Goal: Task Accomplishment & Management: Manage account settings

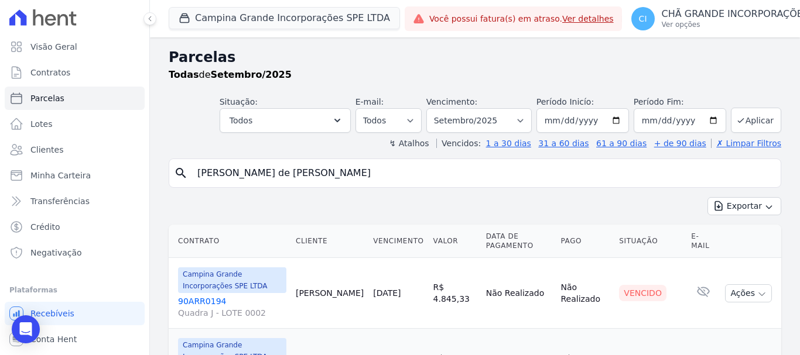
select select
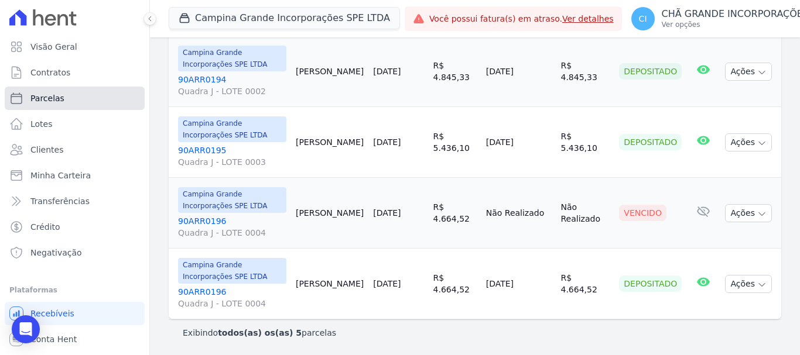
click at [51, 99] on span "Parcelas" at bounding box center [47, 98] width 34 height 12
select select
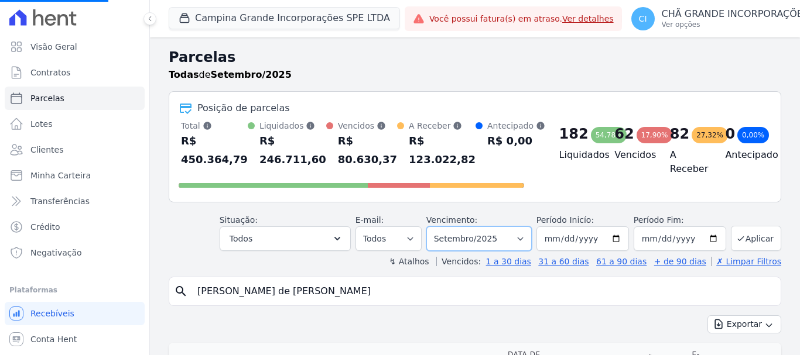
click at [480, 239] on select "Filtrar por período ──────── Todos os meses Janeiro/2023 Fevereiro/2023 Março/2…" at bounding box center [478, 239] width 105 height 25
select select
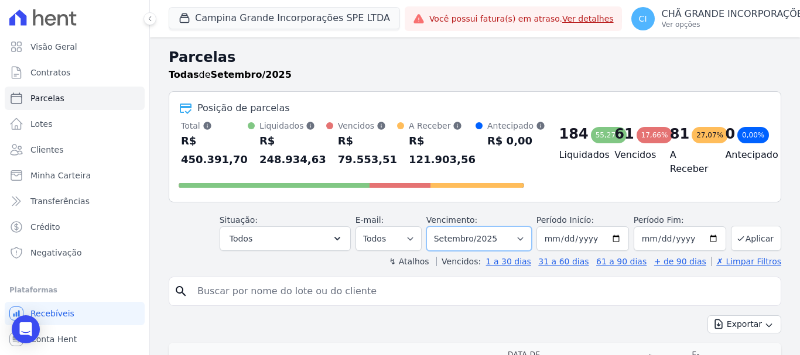
click at [490, 239] on select "Filtrar por período ──────── Todos os meses Janeiro/2023 Fevereiro/2023 Março/2…" at bounding box center [478, 239] width 105 height 25
select select "07/2025"
click at [434, 227] on select "Filtrar por período ──────── Todos os meses Janeiro/2023 Fevereiro/2023 Março/2…" at bounding box center [478, 239] width 105 height 25
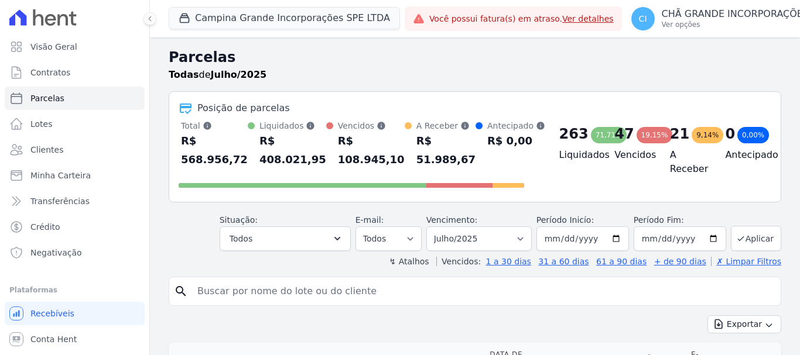
select select
click at [311, 300] on input "search" at bounding box center [482, 291] width 585 height 23
type input "[PERSON_NAME]"
select select
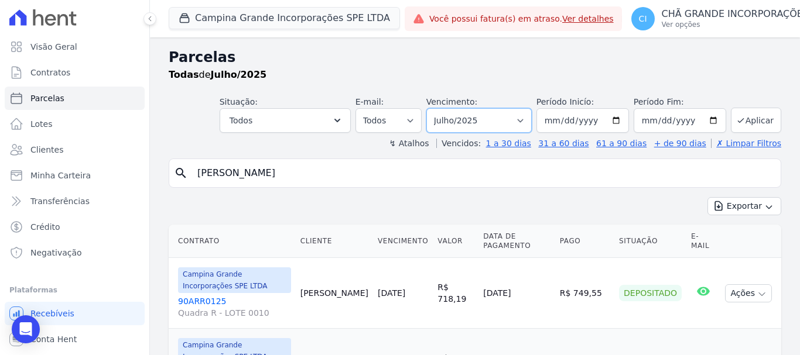
click at [464, 118] on select "Filtrar por período ──────── Todos os meses Janeiro/2023 Fevereiro/2023 Março/2…" at bounding box center [478, 120] width 105 height 25
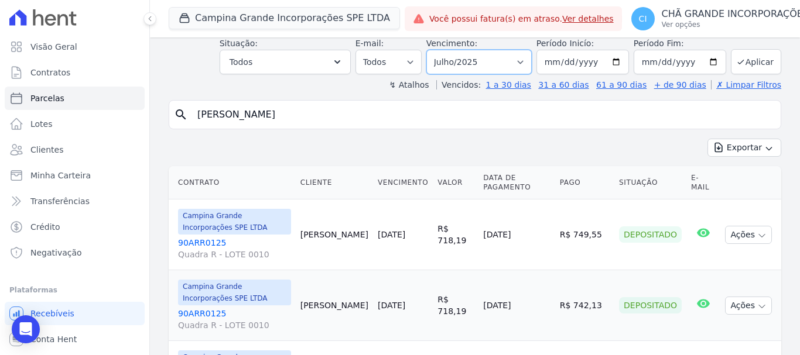
click at [457, 55] on select "Filtrar por período ──────── Todos os meses Janeiro/2023 Fevereiro/2023 Março/2…" at bounding box center [478, 62] width 105 height 25
select select "08/2025"
click at [434, 50] on select "Filtrar por período ──────── Todos os meses Janeiro/2023 Fevereiro/2023 Março/2…" at bounding box center [478, 62] width 105 height 25
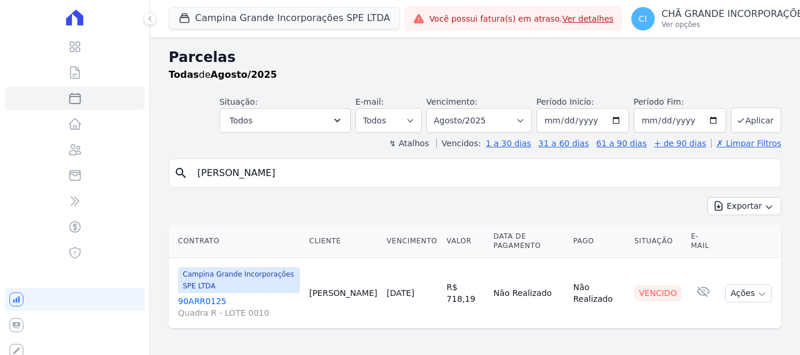
select select
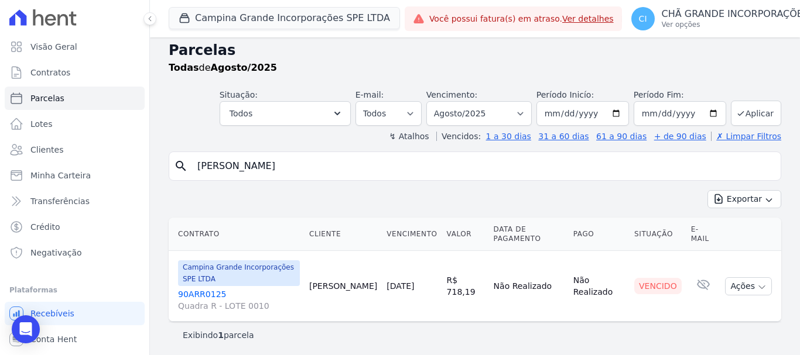
scroll to position [9, 0]
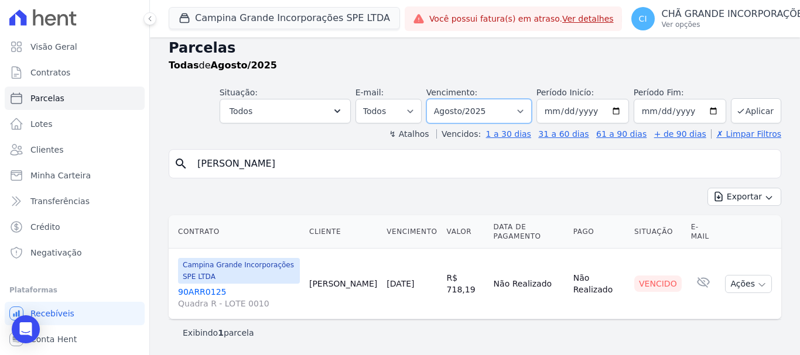
click at [513, 112] on select "Filtrar por período ──────── Todos os meses Janeiro/2023 Fevereiro/2023 Março/2…" at bounding box center [478, 111] width 105 height 25
select select "07/2025"
click at [434, 99] on select "Filtrar por período ──────── Todos os meses Janeiro/2023 Fevereiro/2023 Março/2…" at bounding box center [478, 111] width 105 height 25
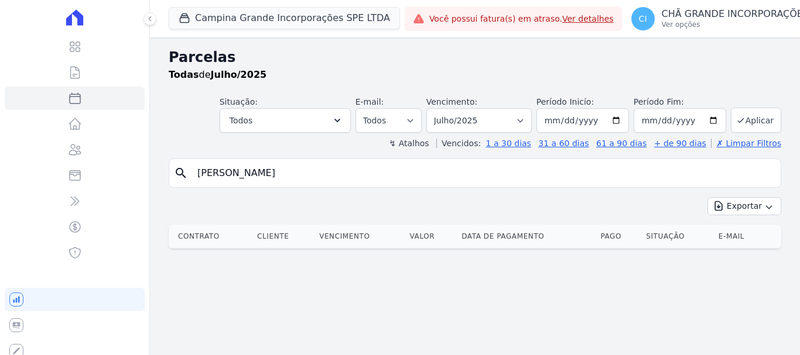
select select
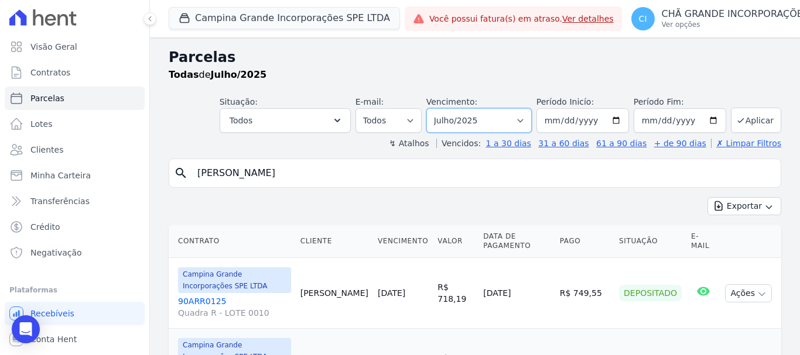
click at [487, 116] on select "Filtrar por período ──────── Todos os meses Janeiro/2023 Fevereiro/2023 Março/2…" at bounding box center [478, 120] width 105 height 25
select select "05/2025"
click at [434, 108] on select "Filtrar por período ──────── Todos os meses Janeiro/2023 Fevereiro/2023 Março/2…" at bounding box center [478, 120] width 105 height 25
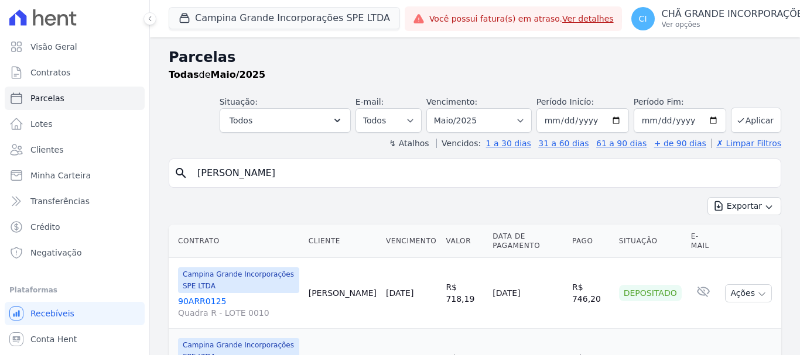
select select
click at [495, 112] on select "Filtrar por período ──────── Todos os meses Janeiro/2023 Fevereiro/2023 Março/2…" at bounding box center [478, 120] width 105 height 25
select select "07/2025"
click at [434, 108] on select "Filtrar por período ──────── Todos os meses Janeiro/2023 Fevereiro/2023 Março/2…" at bounding box center [478, 120] width 105 height 25
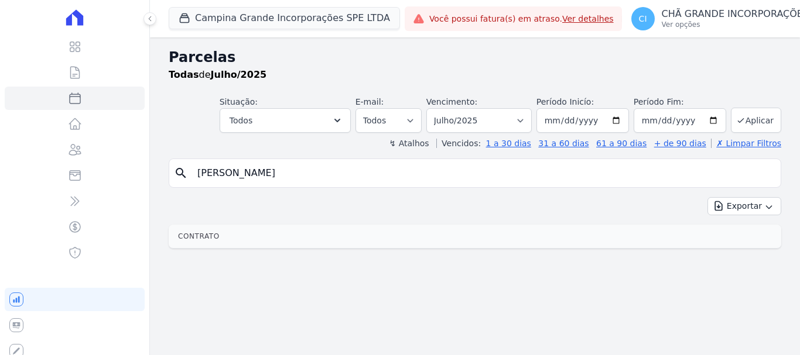
select select
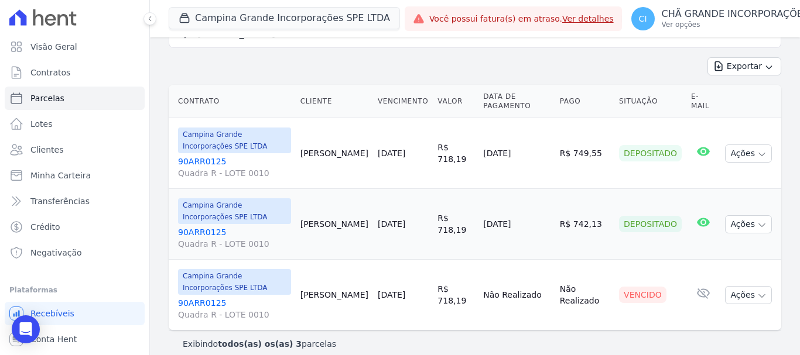
scroll to position [151, 0]
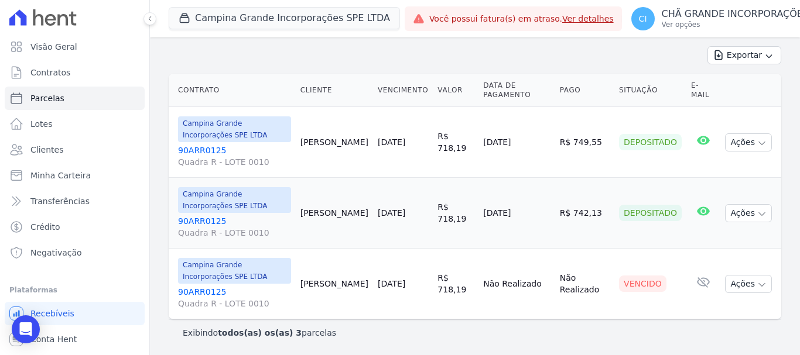
click at [207, 298] on span "Quadra R - LOTE 0010" at bounding box center [234, 304] width 113 height 12
click at [202, 293] on link "90ARR0125 Quadra R - LOTE 0010" at bounding box center [234, 297] width 113 height 23
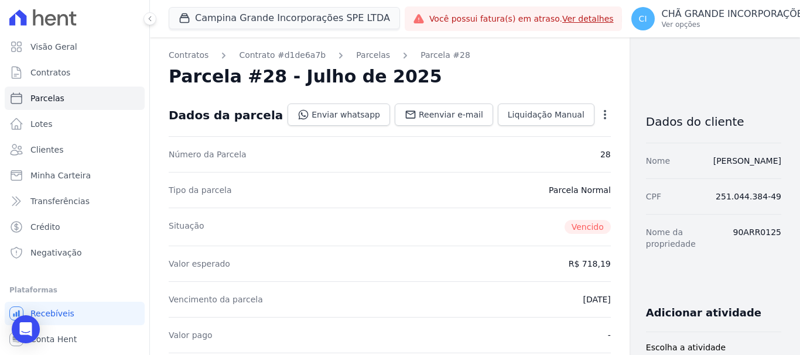
click at [599, 114] on icon "button" at bounding box center [605, 115] width 12 height 12
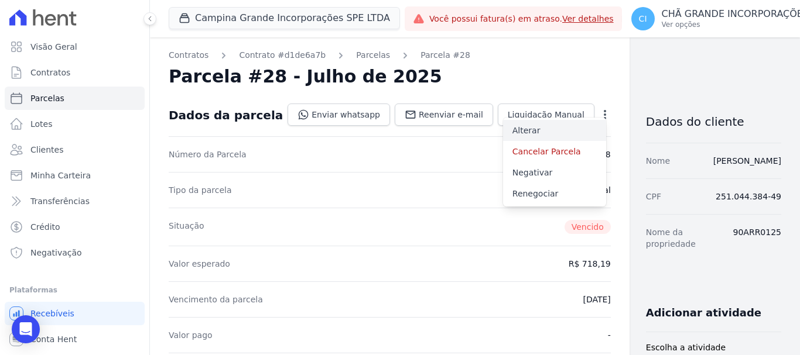
click at [503, 127] on link "Alterar" at bounding box center [554, 130] width 103 height 21
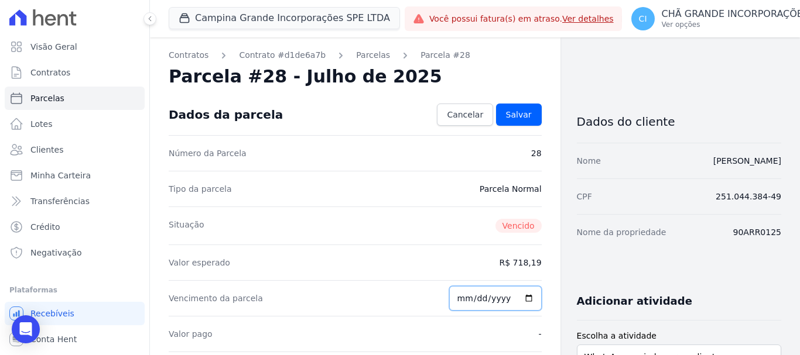
click at [520, 299] on input "[DATE]" at bounding box center [495, 298] width 92 height 25
click at [481, 111] on span "Cancelar" at bounding box center [465, 115] width 36 height 12
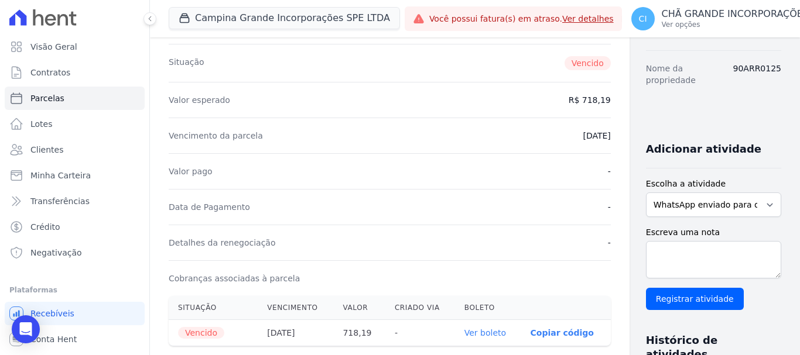
scroll to position [176, 0]
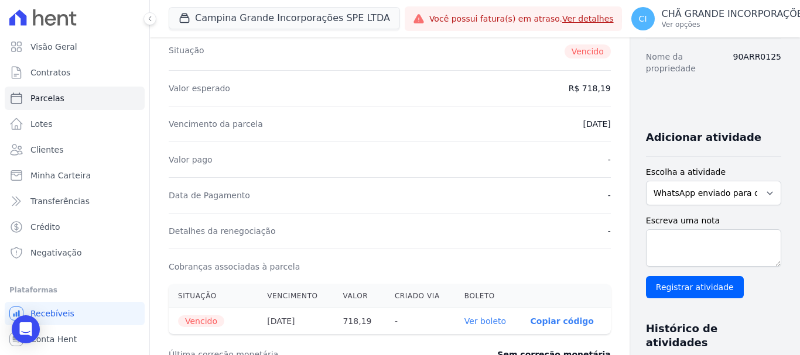
click at [464, 321] on link "Ver boleto" at bounding box center [485, 321] width 42 height 9
click at [685, 13] on p "CHÃ GRANDE INCORPORAÇÕES" at bounding box center [734, 14] width 147 height 12
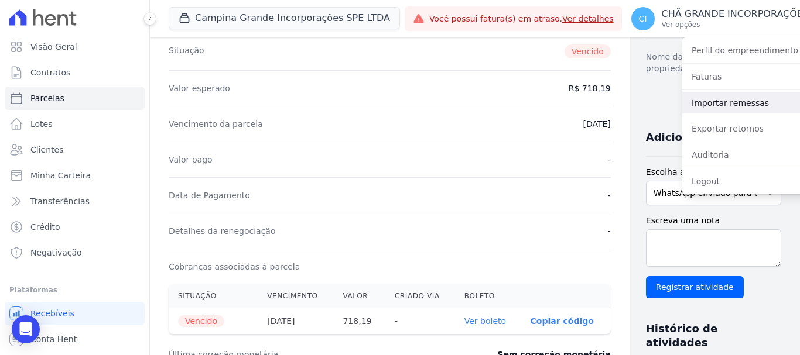
click at [694, 107] on link "Importar remessas" at bounding box center [757, 102] width 150 height 21
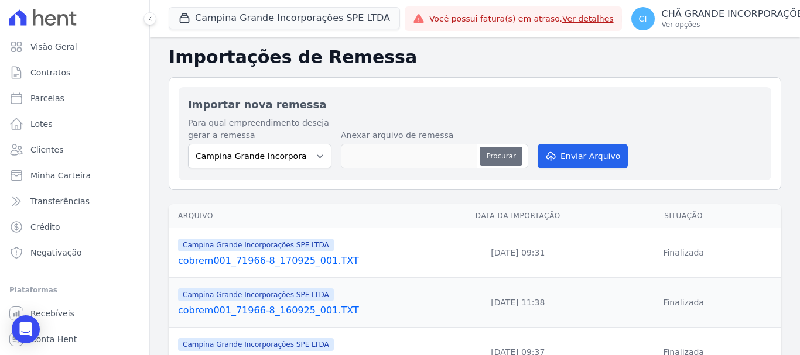
click at [507, 156] on button "Procurar" at bounding box center [500, 156] width 42 height 19
type input "cobrem001_71966-8_250925_001.TXT"
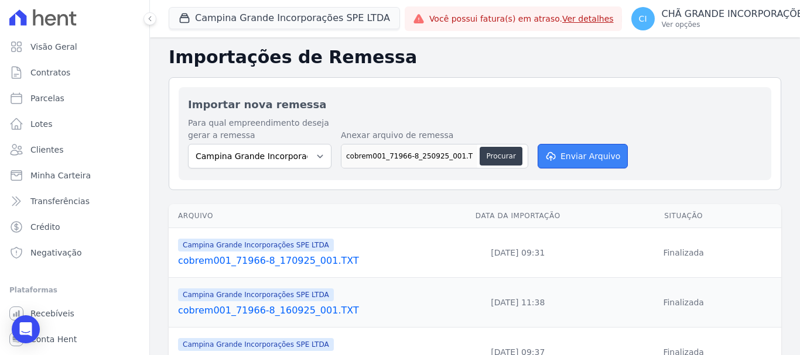
click at [558, 149] on button "Enviar Arquivo" at bounding box center [582, 156] width 90 height 25
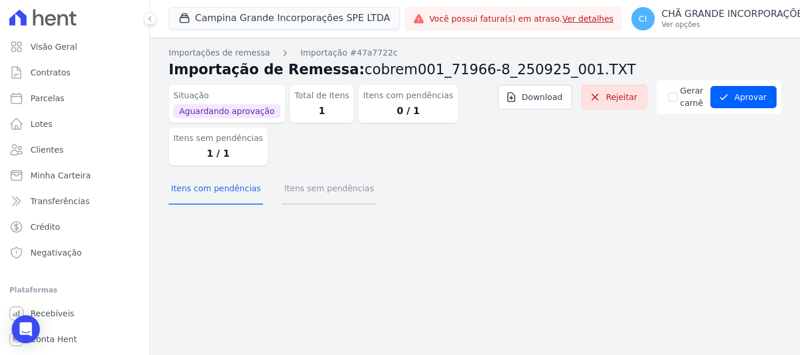
click at [318, 195] on button "Itens sem pendências" at bounding box center [329, 189] width 94 height 30
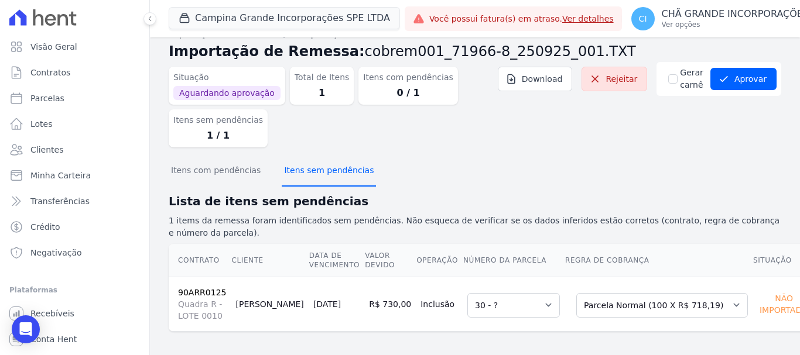
scroll to position [23, 0]
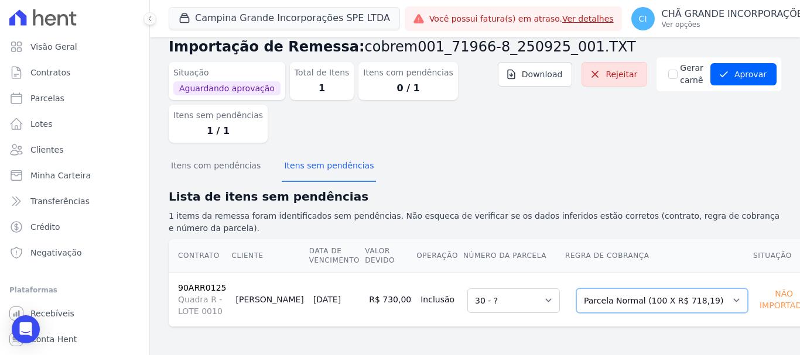
click at [692, 299] on select "Selecione uma Nova Parcela Avulsa Parcela Avulsa Existente Sinal (4 X R$ 2.276,…" at bounding box center [661, 301] width 171 height 25
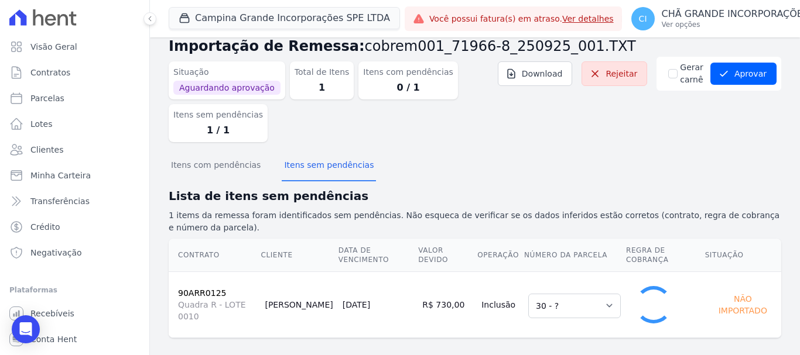
select select "1"
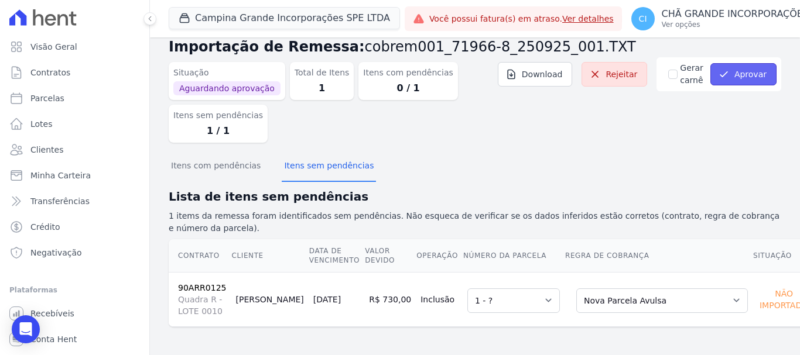
click at [752, 78] on button "Aprovar" at bounding box center [743, 74] width 66 height 22
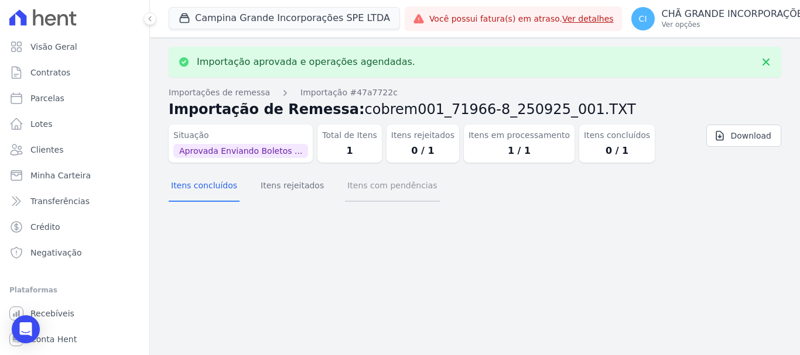
click at [352, 187] on button "Itens com pendências" at bounding box center [392, 186] width 94 height 30
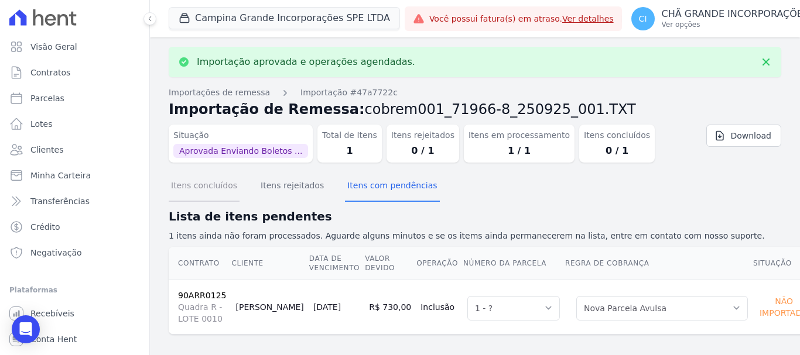
click at [201, 193] on button "Itens concluídos" at bounding box center [204, 186] width 71 height 30
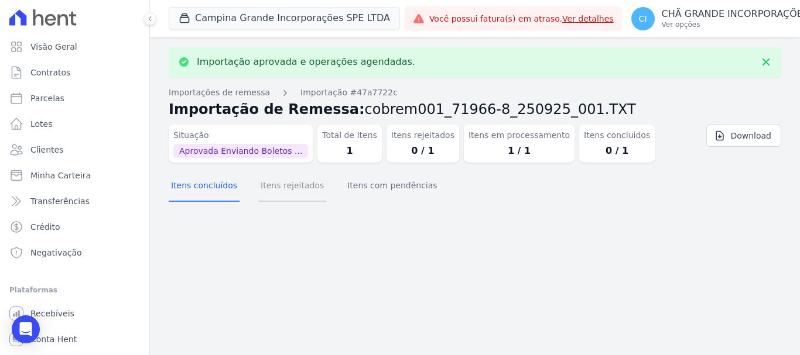
click at [272, 191] on button "Itens rejeitados" at bounding box center [292, 186] width 68 height 30
click at [194, 187] on button "Itens concluídos" at bounding box center [204, 186] width 71 height 30
click at [385, 187] on button "Itens com pendências" at bounding box center [392, 186] width 94 height 30
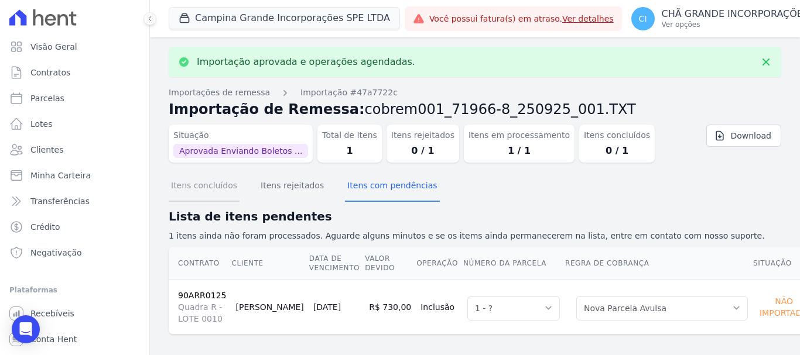
click at [199, 184] on button "Itens concluídos" at bounding box center [204, 186] width 71 height 30
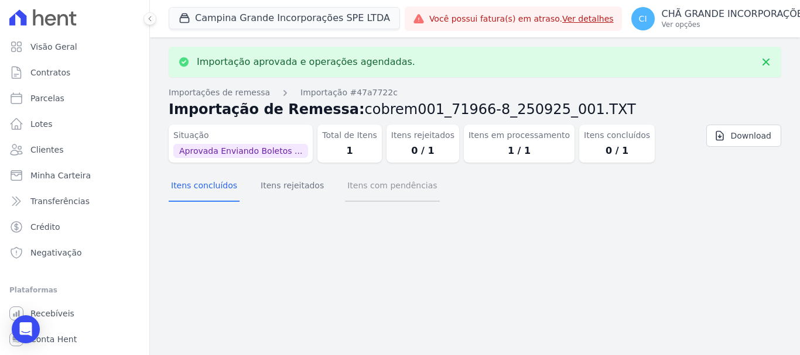
click at [392, 176] on button "Itens com pendências" at bounding box center [392, 186] width 94 height 30
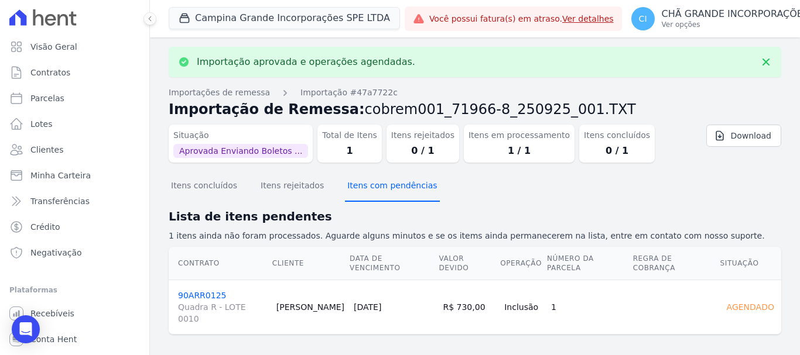
click at [388, 184] on button "Itens com pendências" at bounding box center [392, 186] width 94 height 30
click at [201, 291] on link "90ARR0125 Quadra R - LOTE 0010" at bounding box center [222, 308] width 89 height 34
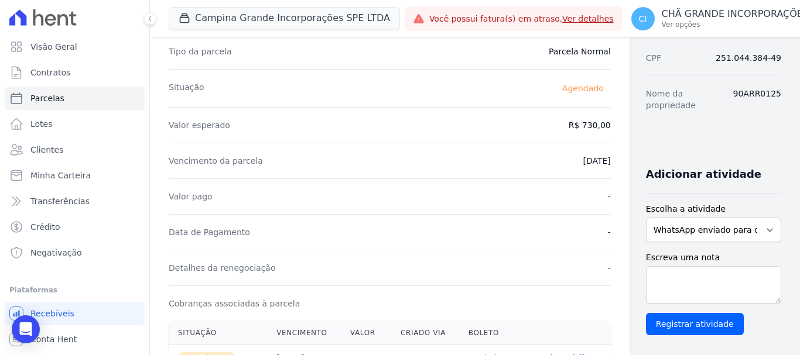
scroll to position [176, 0]
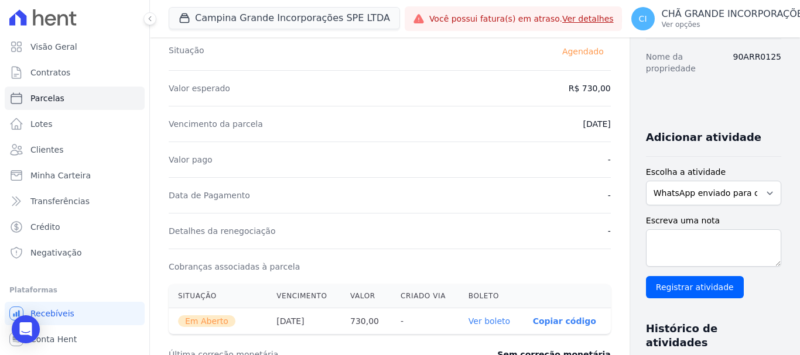
click at [468, 318] on link "Ver boleto" at bounding box center [489, 321] width 42 height 9
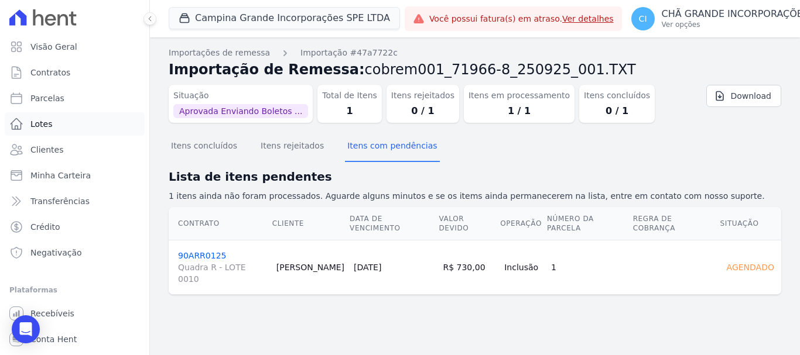
click at [49, 121] on span "Lotes" at bounding box center [41, 124] width 22 height 12
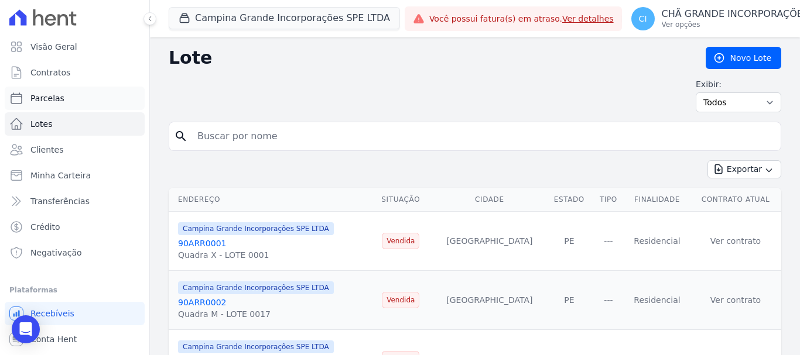
click at [53, 94] on span "Parcelas" at bounding box center [47, 98] width 34 height 12
select select
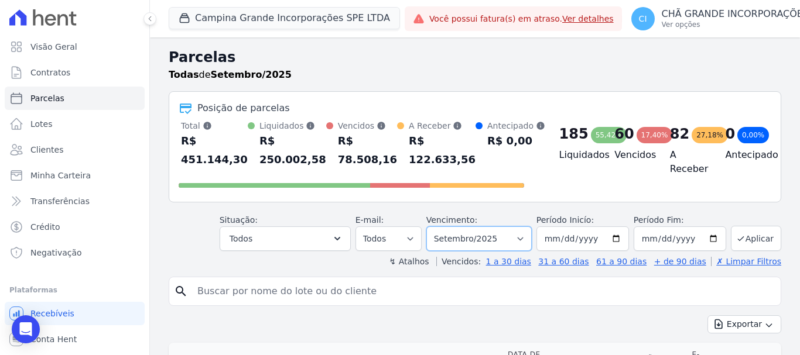
click at [452, 242] on select "Filtrar por período ──────── Todos os meses Janeiro/2023 Fevereiro/2023 Março/2…" at bounding box center [478, 239] width 105 height 25
select select "07/2025"
click at [434, 227] on select "Filtrar por período ──────── Todos os meses Janeiro/2023 Fevereiro/2023 Março/2…" at bounding box center [478, 239] width 105 height 25
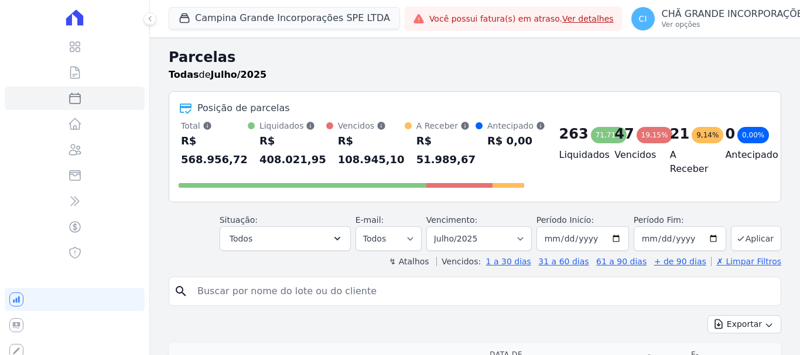
select select
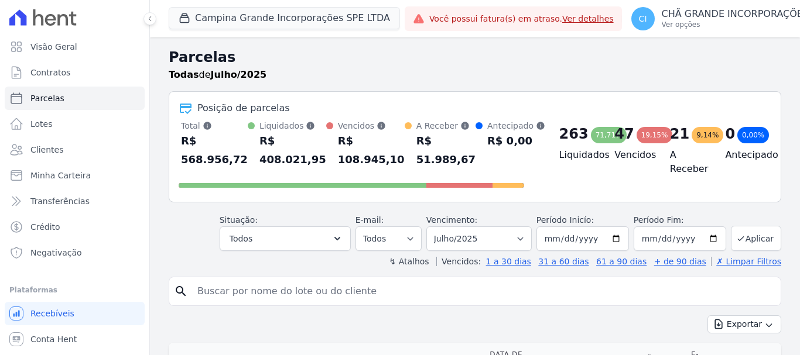
click at [406, 293] on input "search" at bounding box center [482, 291] width 585 height 23
type input "[PERSON_NAME]"
select select
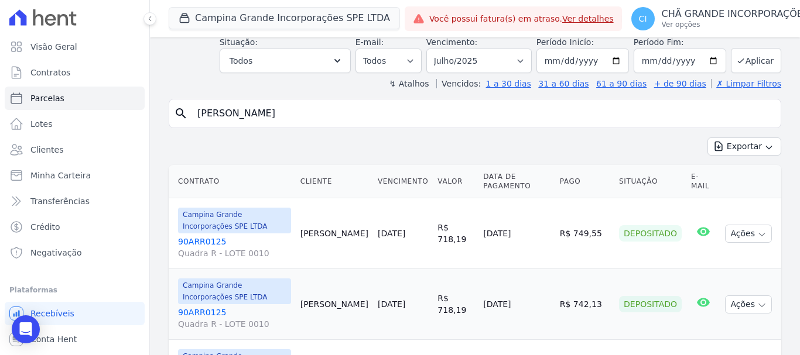
scroll to position [151, 0]
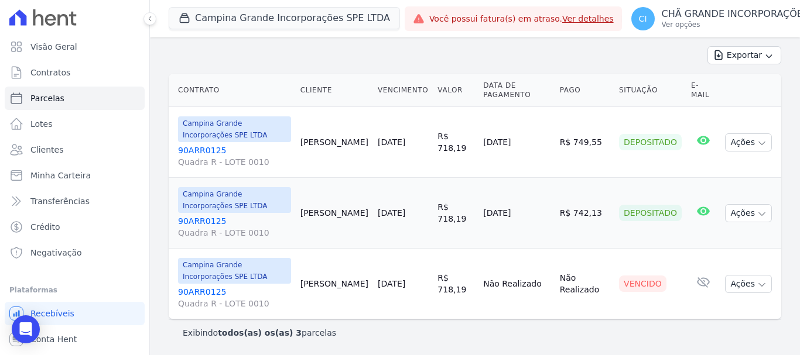
click at [196, 293] on link "90ARR0125 Quadra R - LOTE 0010" at bounding box center [234, 297] width 113 height 23
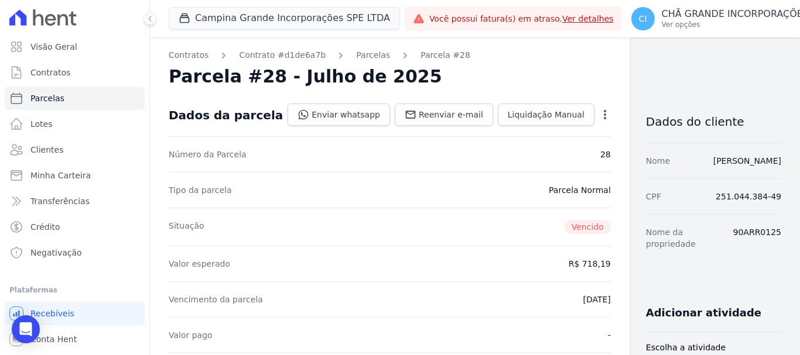
click at [603, 115] on icon "button" at bounding box center [604, 114] width 2 height 9
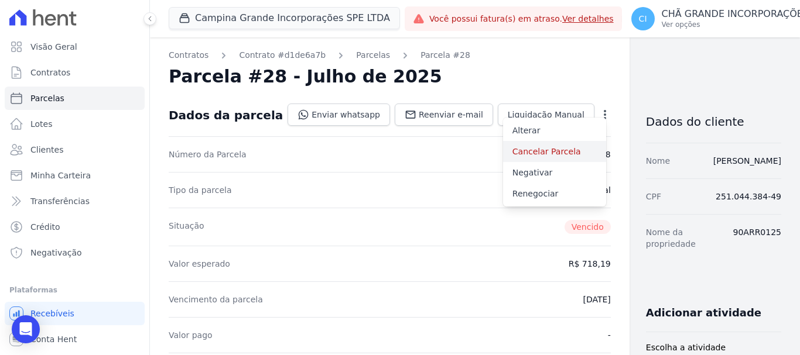
click at [503, 146] on link "Cancelar Parcela" at bounding box center [554, 151] width 103 height 21
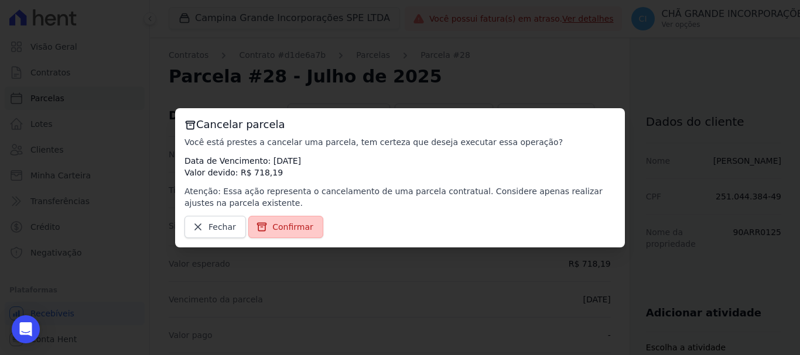
click at [300, 234] on link "Confirmar" at bounding box center [285, 227] width 75 height 22
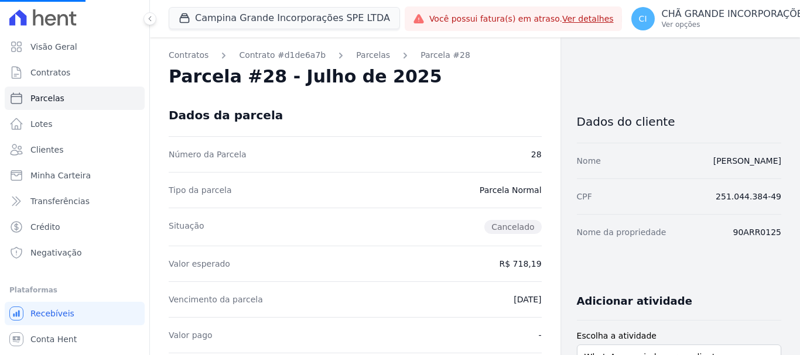
select select
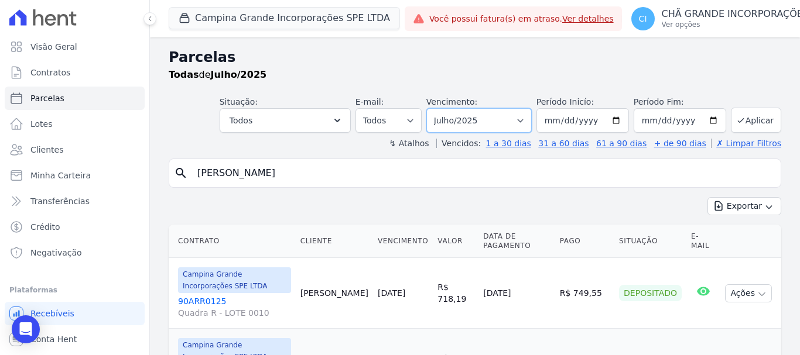
click at [496, 118] on select "Filtrar por período ──────── Todos os meses Janeiro/2023 Fevereiro/2023 Março/2…" at bounding box center [478, 120] width 105 height 25
select select "08/2025"
click at [434, 108] on select "Filtrar por período ──────── Todos os meses Janeiro/2023 Fevereiro/2023 Março/2…" at bounding box center [478, 120] width 105 height 25
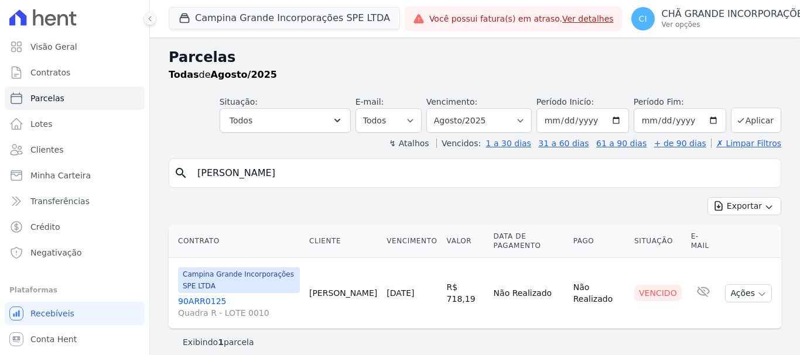
select select
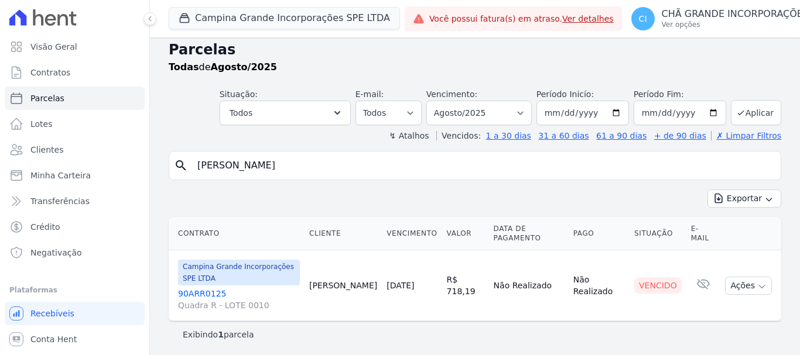
scroll to position [9, 0]
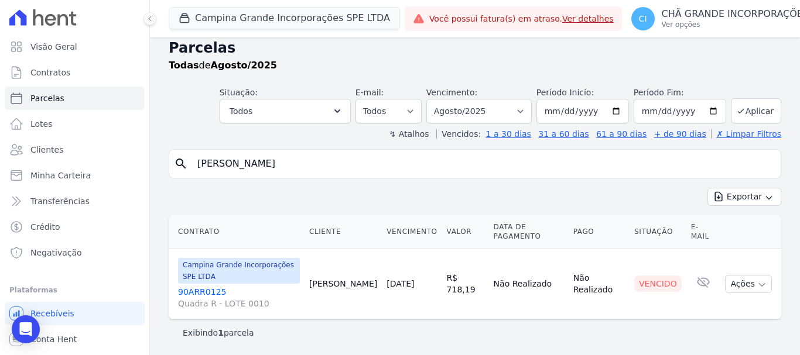
click at [200, 290] on link "90ARR0125 Quadra R - LOTE 0010" at bounding box center [239, 297] width 122 height 23
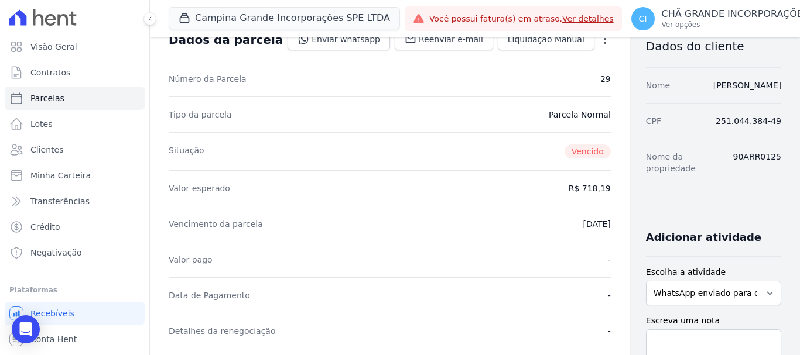
scroll to position [234, 0]
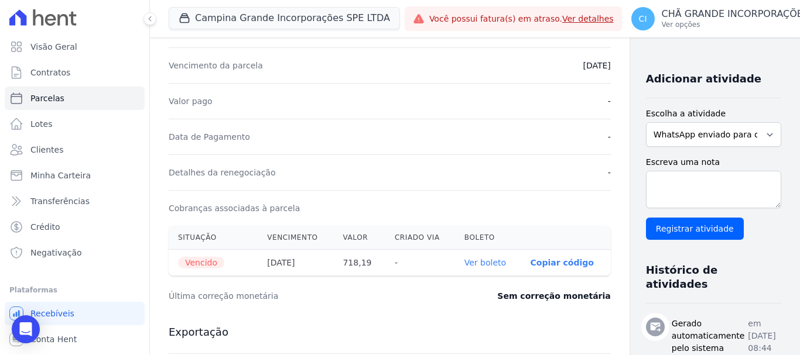
click at [455, 269] on th "Ver boleto" at bounding box center [488, 263] width 66 height 26
click at [464, 265] on link "Ver boleto" at bounding box center [485, 262] width 42 height 9
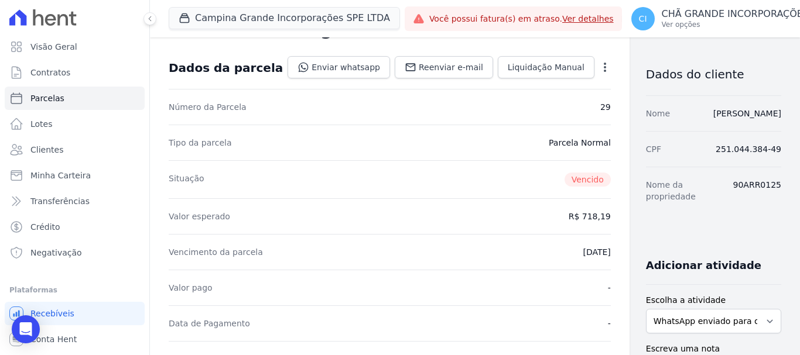
scroll to position [0, 0]
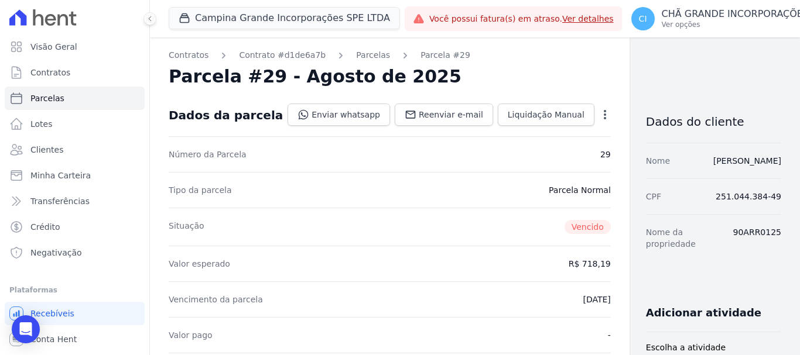
select select
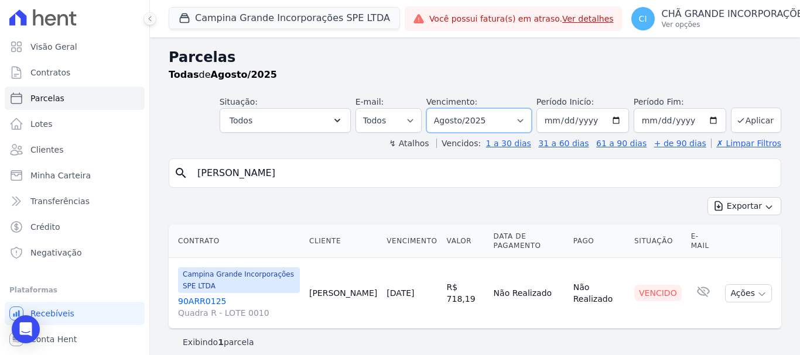
click at [506, 126] on select "Filtrar por período ──────── Todos os meses Janeiro/2023 Fevereiro/2023 Março/2…" at bounding box center [478, 120] width 105 height 25
select select "09/2025"
click at [434, 108] on select "Filtrar por período ──────── Todos os meses Janeiro/2023 Fevereiro/2023 Março/2…" at bounding box center [478, 120] width 105 height 25
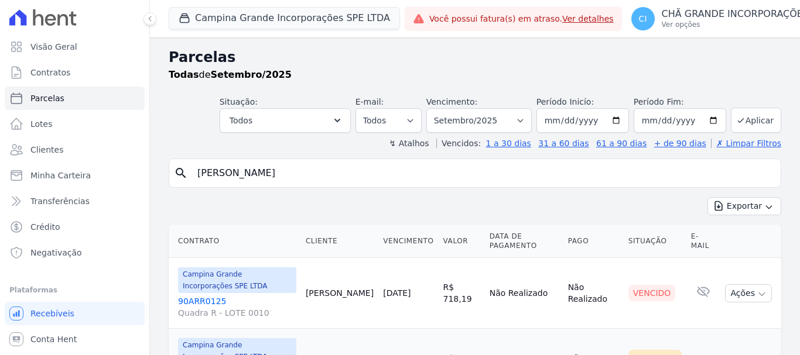
select select
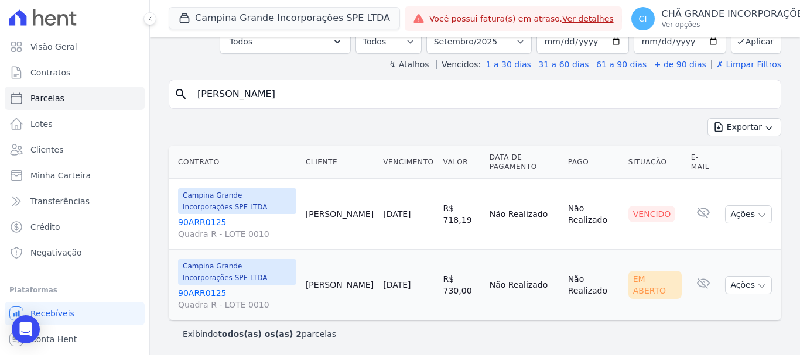
scroll to position [80, 0]
click at [200, 221] on link "90ARR0125 Quadra R - LOTE 0010" at bounding box center [237, 226] width 118 height 23
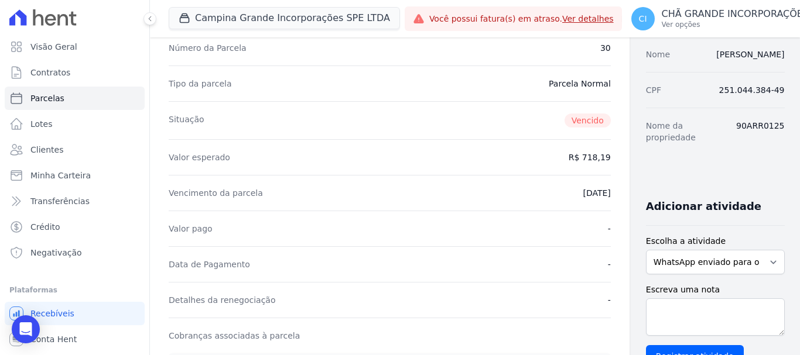
scroll to position [234, 0]
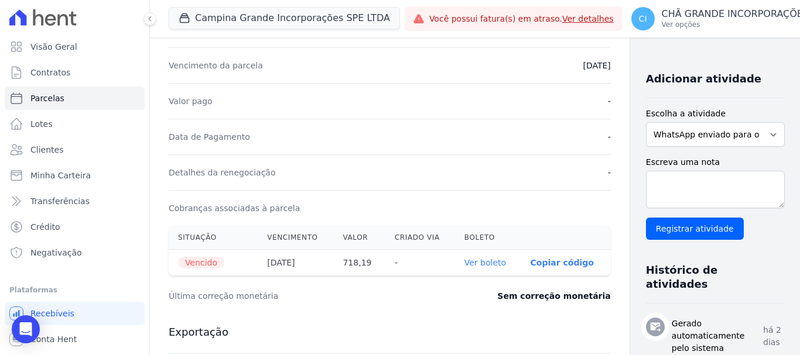
click at [464, 263] on link "Ver boleto" at bounding box center [485, 262] width 42 height 9
